Goal: Information Seeking & Learning: Learn about a topic

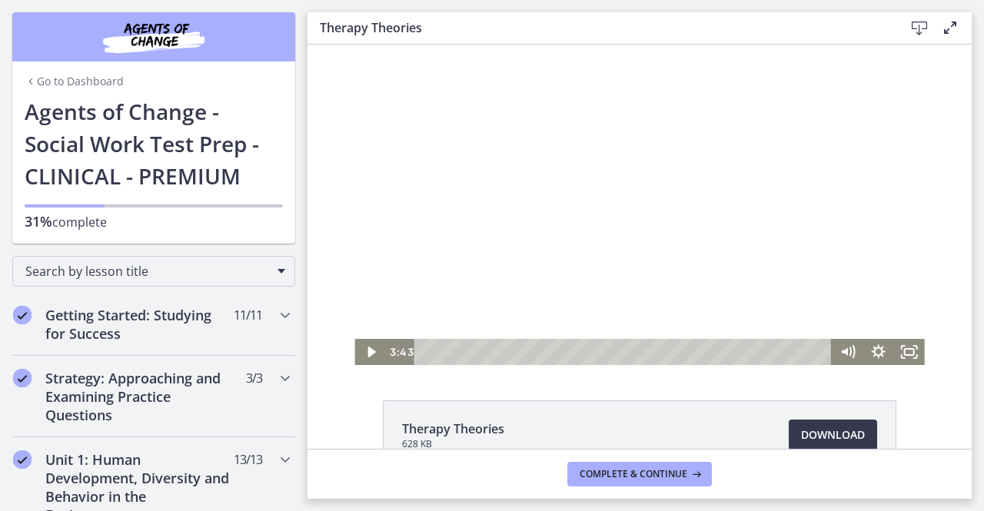
scroll to position [366, 0]
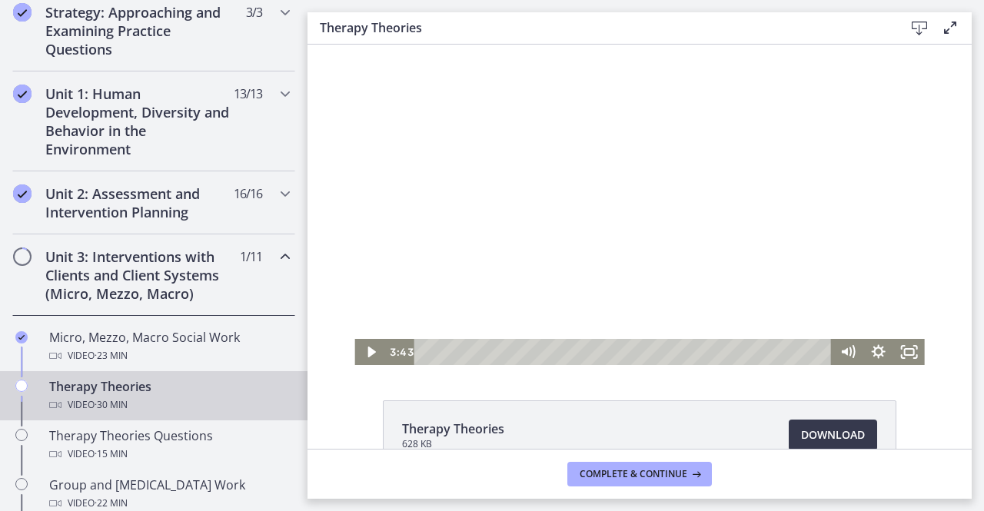
click at [631, 300] on div at bounding box center [640, 205] width 570 height 321
click at [609, 266] on div at bounding box center [640, 205] width 570 height 321
click at [698, 181] on div at bounding box center [640, 205] width 570 height 321
click at [706, 193] on div at bounding box center [640, 205] width 570 height 321
click at [766, 205] on div at bounding box center [640, 205] width 570 height 321
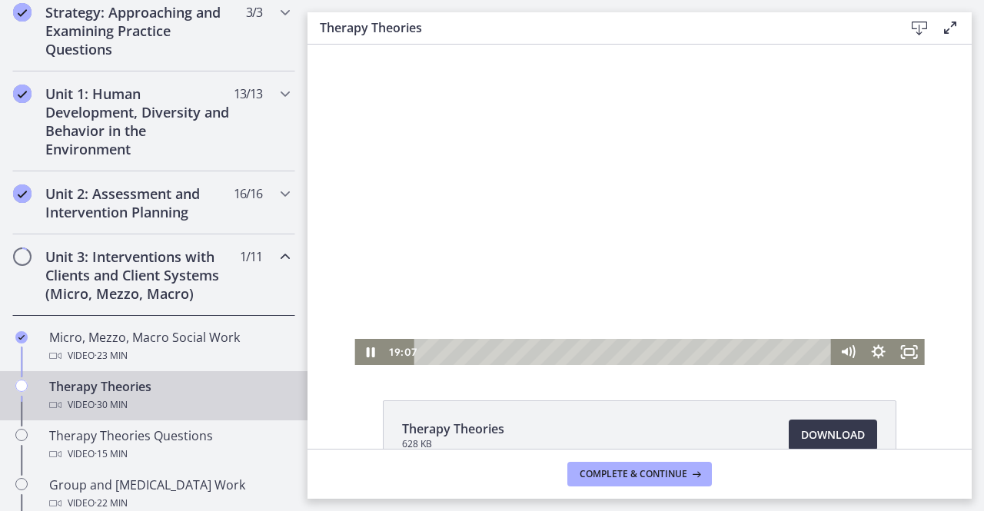
click at [635, 193] on div at bounding box center [640, 205] width 570 height 321
click at [638, 207] on div at bounding box center [640, 205] width 570 height 321
click at [722, 281] on div at bounding box center [640, 205] width 570 height 321
click at [795, 189] on div at bounding box center [640, 205] width 570 height 321
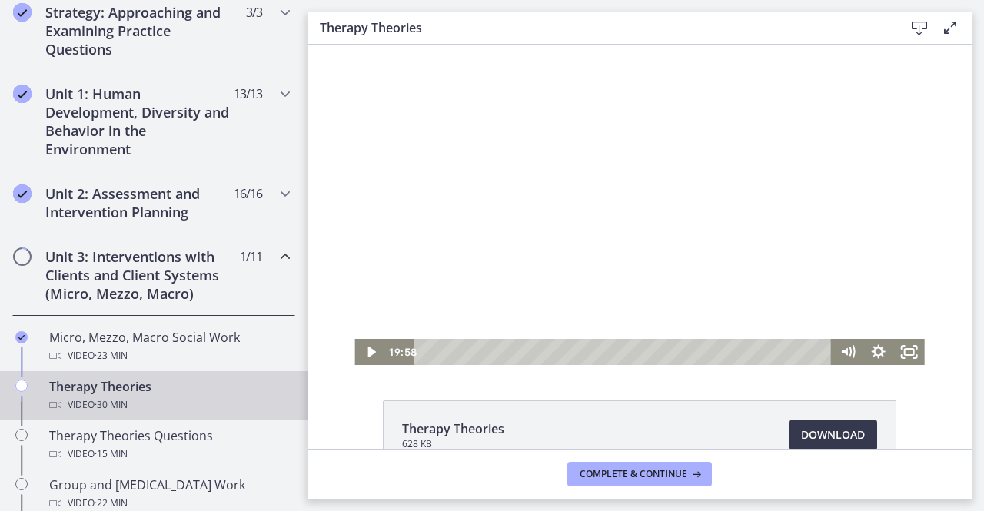
click at [630, 222] on div at bounding box center [640, 205] width 570 height 321
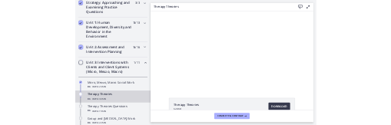
scroll to position [27, 0]
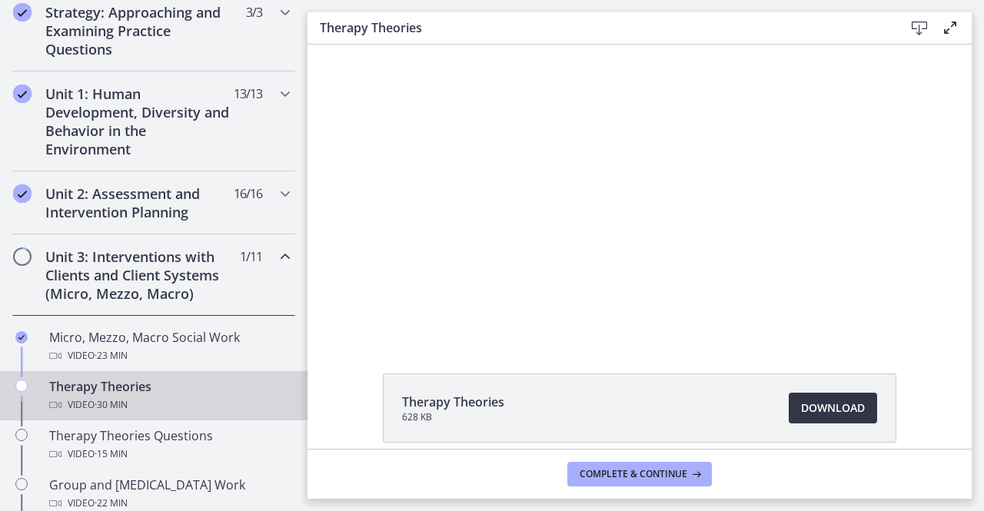
click at [791, 407] on link "Download Opens in a new window" at bounding box center [833, 408] width 88 height 31
click at [494, 241] on div at bounding box center [640, 178] width 570 height 321
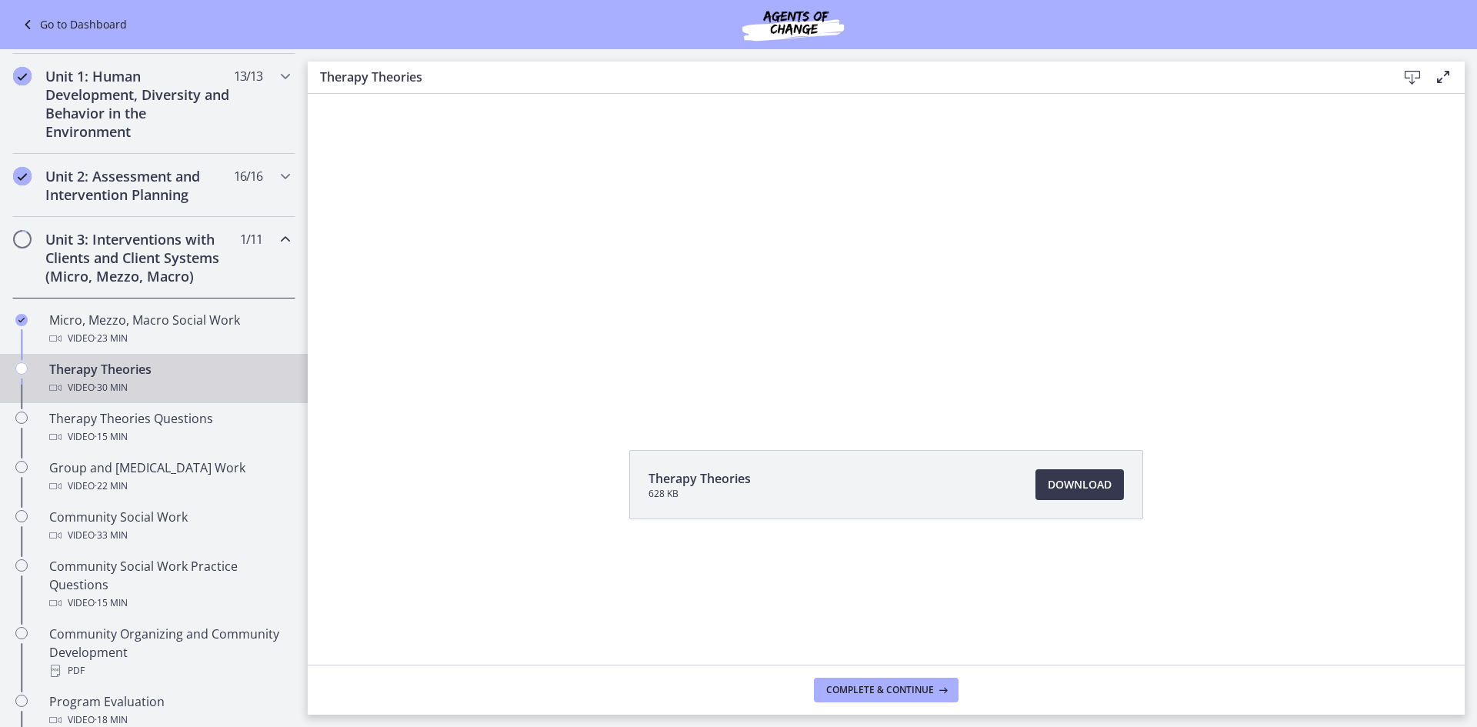
scroll to position [365, 0]
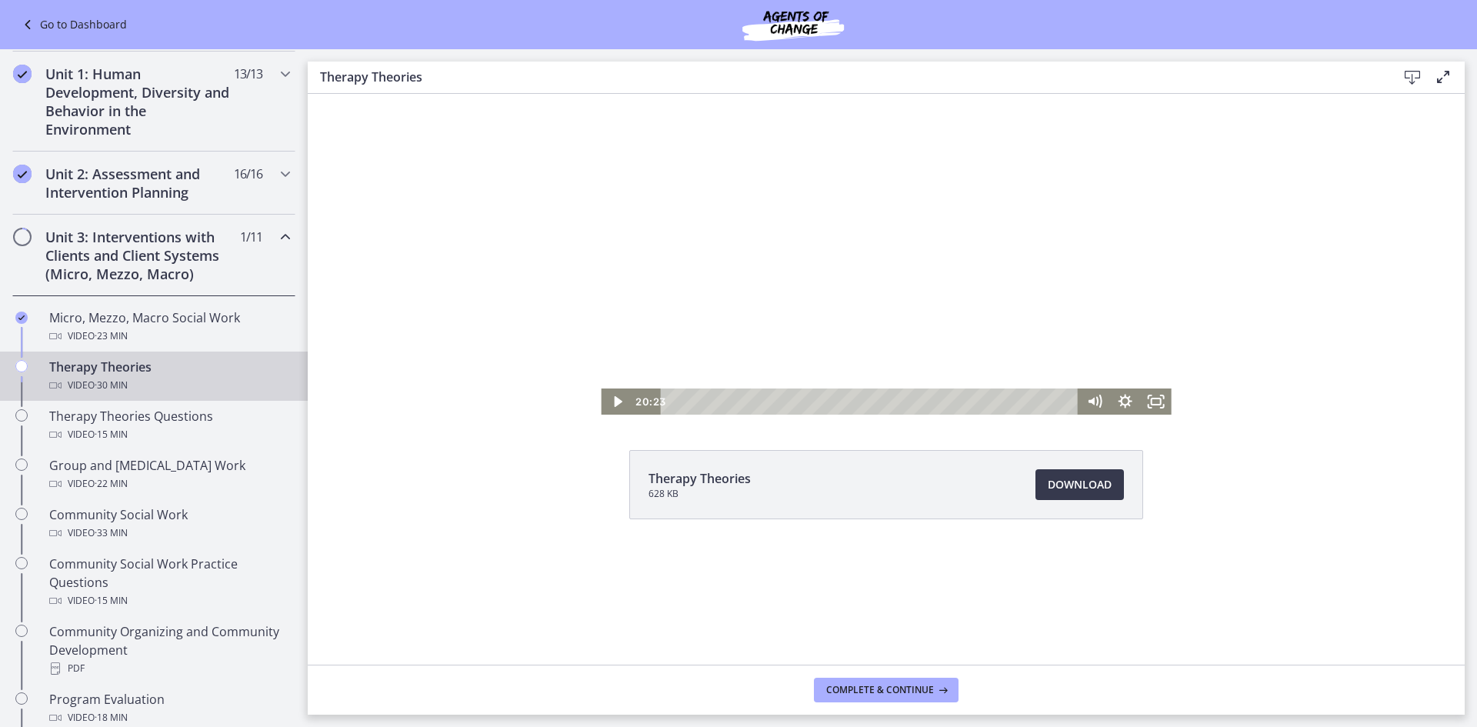
click at [724, 289] on div at bounding box center [886, 254] width 570 height 321
click at [984, 335] on div at bounding box center [886, 254] width 570 height 321
click at [934, 266] on div at bounding box center [886, 254] width 570 height 321
click at [811, 291] on div at bounding box center [886, 254] width 570 height 321
click at [829, 255] on div at bounding box center [886, 254] width 570 height 321
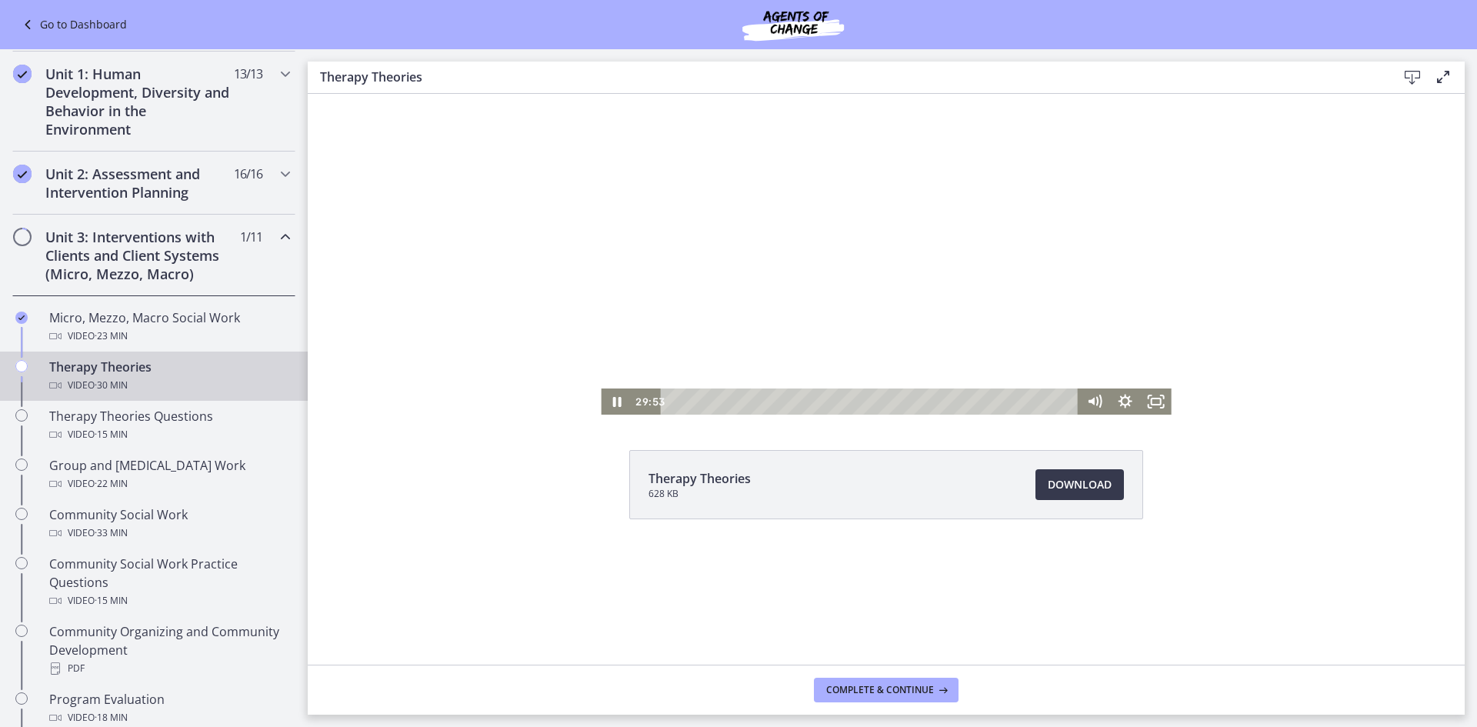
drag, startPoint x: 832, startPoint y: 234, endPoint x: 881, endPoint y: 307, distance: 88.1
click at [881, 307] on div at bounding box center [886, 254] width 570 height 321
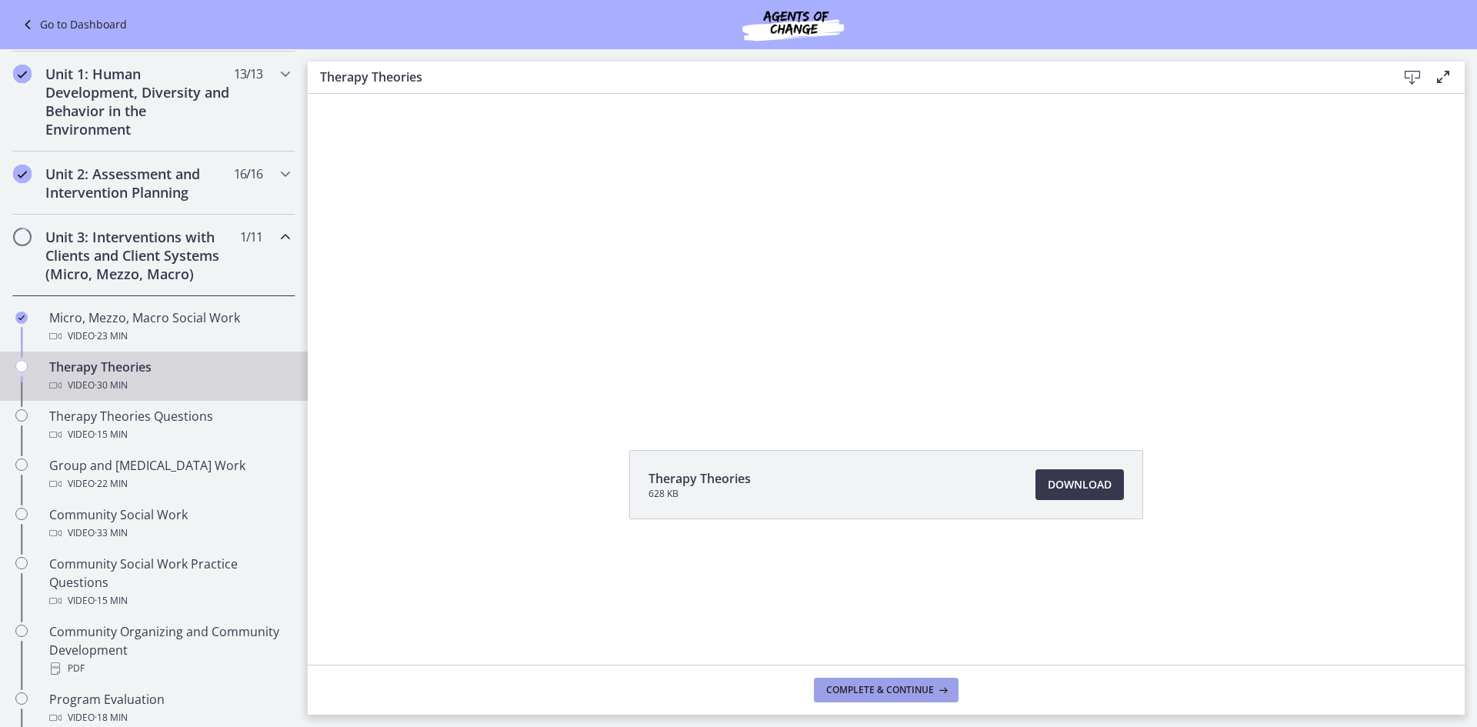
click at [872, 511] on button "Complete & continue" at bounding box center [886, 690] width 145 height 25
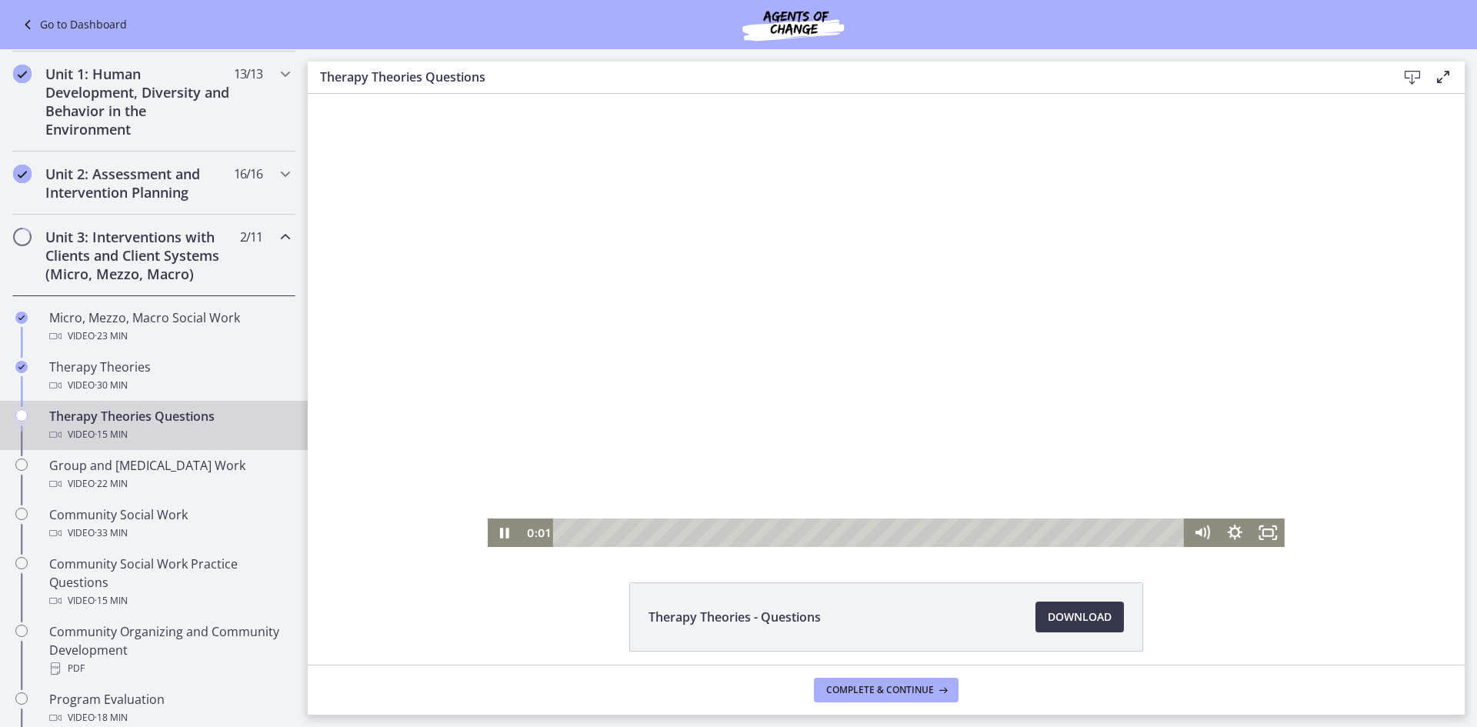
click at [793, 332] on div at bounding box center [886, 320] width 797 height 453
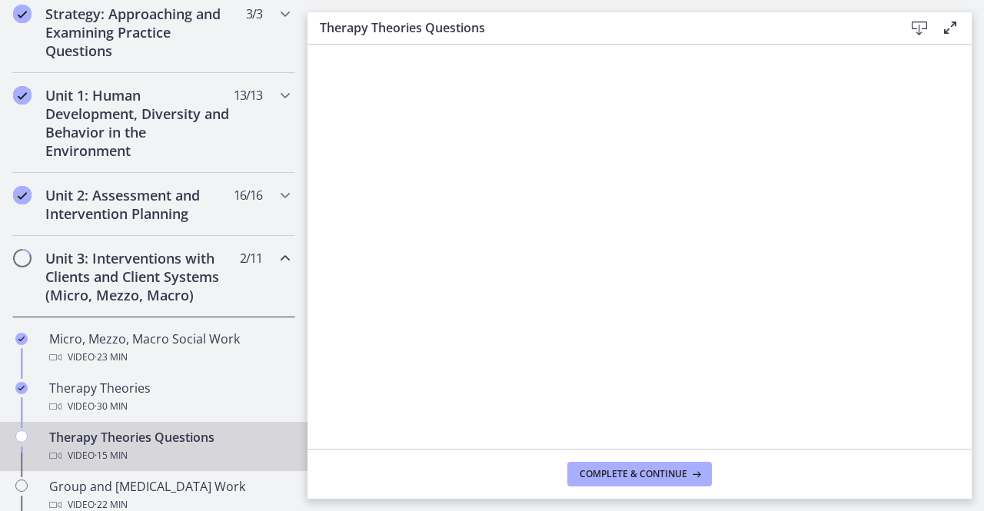
scroll to position [435, 0]
